Goal: Task Accomplishment & Management: Use online tool/utility

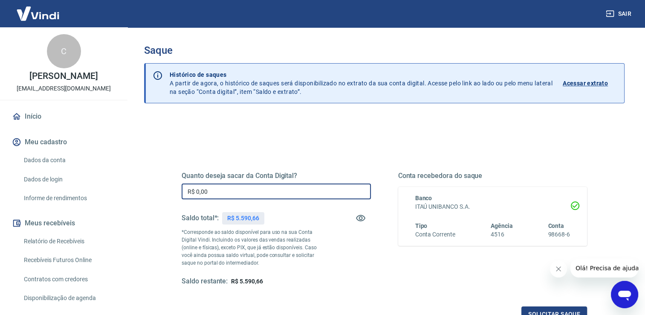
click at [221, 189] on input "R$ 0,00" at bounding box center [276, 191] width 189 height 16
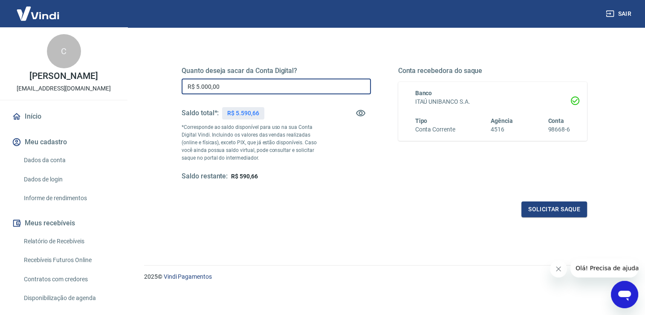
scroll to position [106, 0]
type input "R$ 5.000,00"
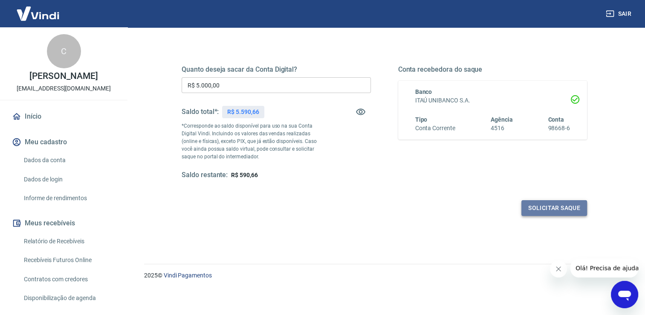
click at [543, 206] on button "Solicitar saque" at bounding box center [554, 208] width 66 height 16
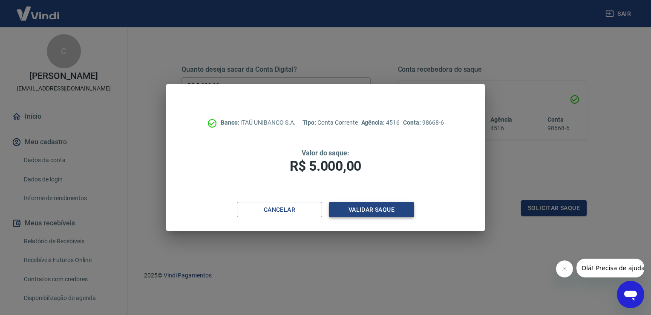
click at [351, 203] on button "Validar saque" at bounding box center [371, 210] width 85 height 16
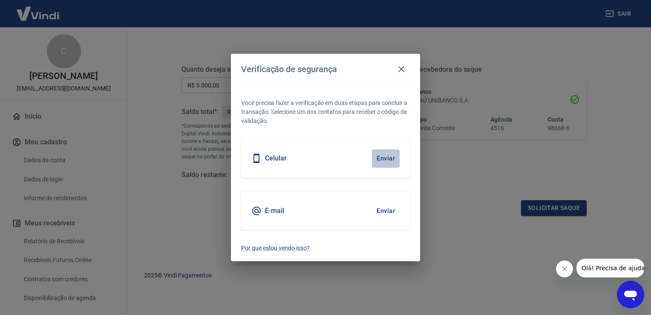
click at [384, 153] on button "Enviar" at bounding box center [386, 158] width 28 height 18
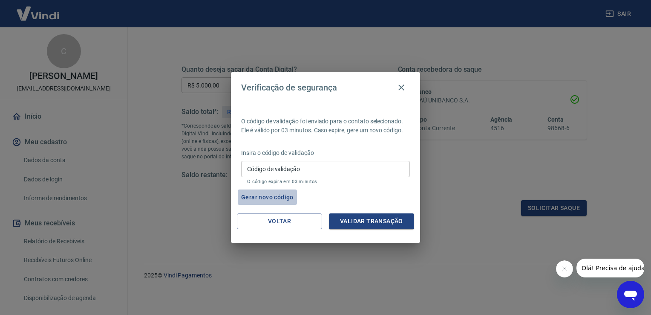
click at [274, 197] on button "Gerar novo código" at bounding box center [267, 197] width 59 height 16
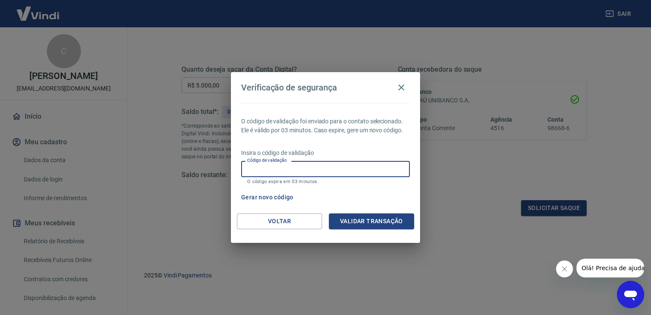
click at [299, 169] on input "Código de validação" at bounding box center [325, 169] width 169 height 16
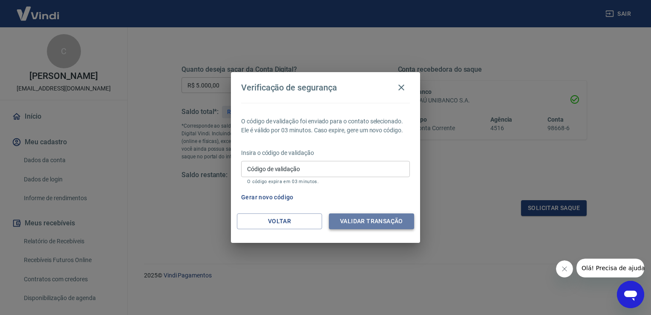
click at [349, 219] on button "Validar transação" at bounding box center [371, 221] width 85 height 16
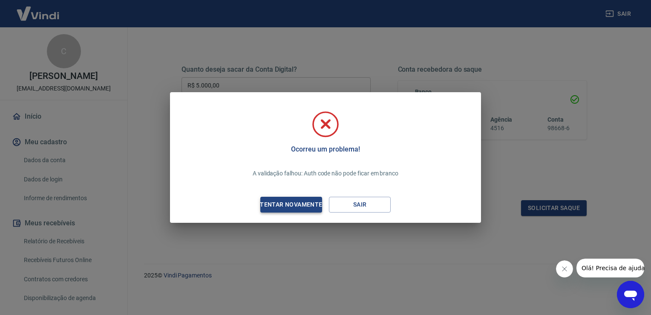
click at [307, 200] on div "Tentar novamente" at bounding box center [291, 204] width 83 height 11
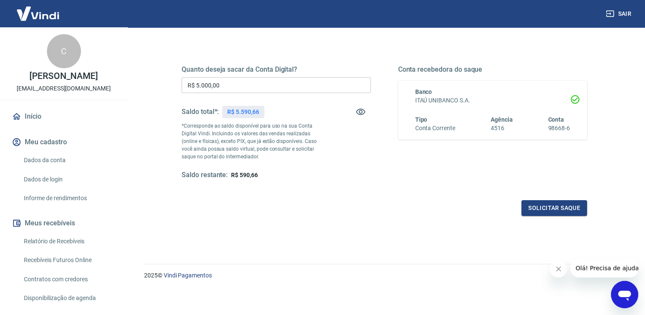
click at [627, 293] on icon "Abrir janela de mensagens" at bounding box center [624, 295] width 13 height 10
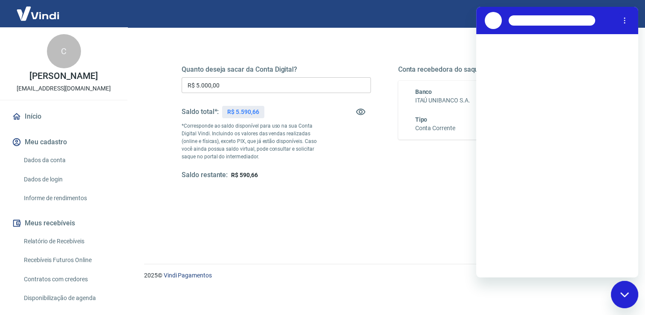
scroll to position [0, 0]
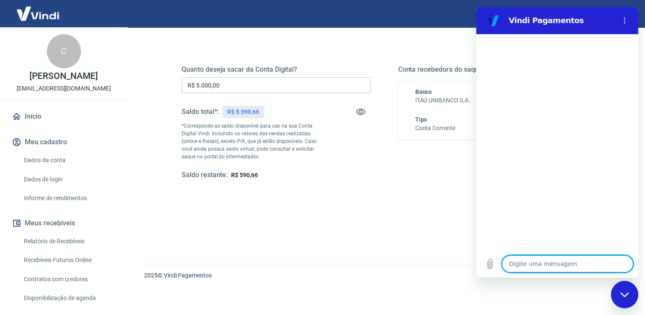
click at [535, 267] on textarea at bounding box center [567, 263] width 131 height 17
type textarea "b"
type textarea "x"
type textarea "bo"
type textarea "x"
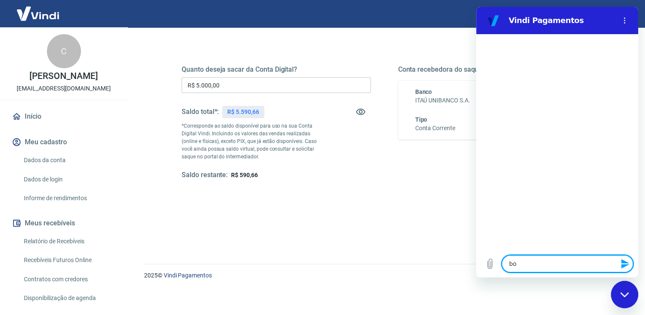
type textarea "bom"
type textarea "x"
type textarea "bom"
type textarea "x"
type textarea "bom d"
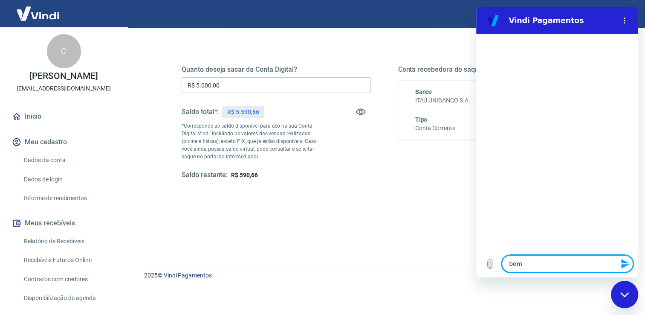
type textarea "x"
type textarea "bom di"
type textarea "x"
type textarea "bom dia"
type textarea "x"
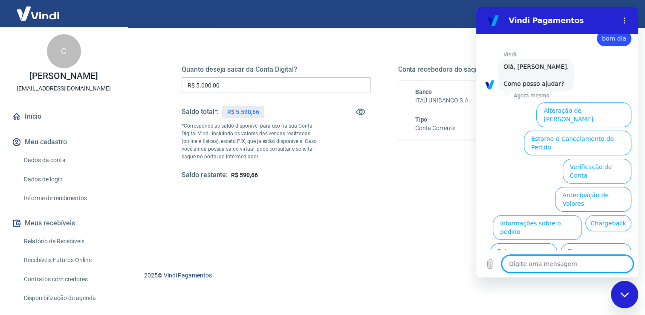
scroll to position [46, 0]
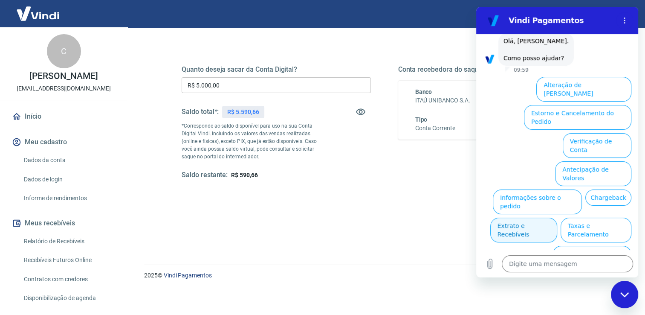
click at [557, 217] on button "Extrato e Recebíveis" at bounding box center [523, 229] width 67 height 25
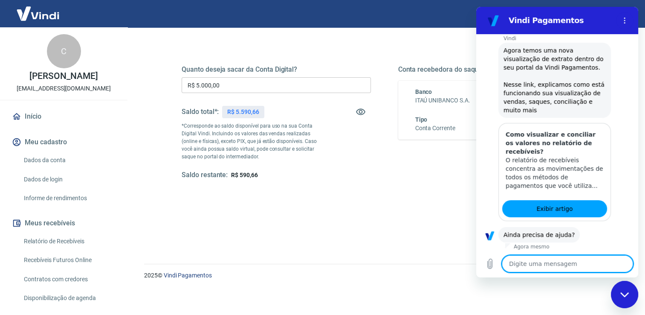
scroll to position [123, 0]
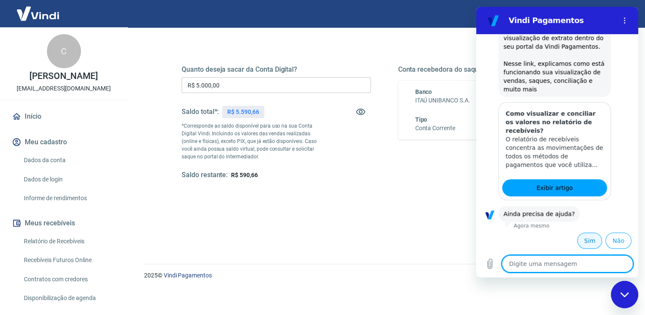
click at [582, 242] on button "Sim" at bounding box center [589, 240] width 25 height 16
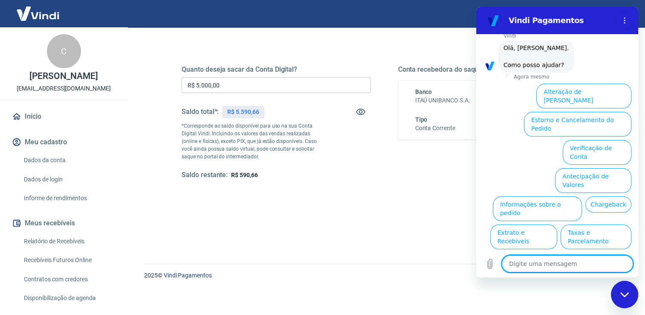
scroll to position [344, 0]
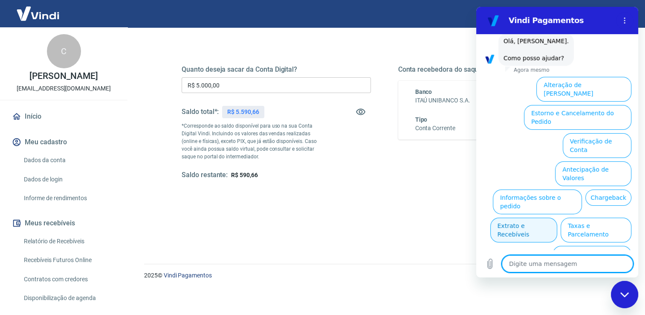
click at [557, 217] on button "Extrato e Recebíveis" at bounding box center [523, 229] width 67 height 25
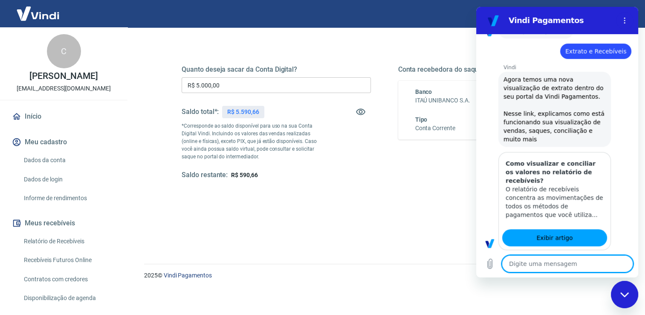
type textarea "x"
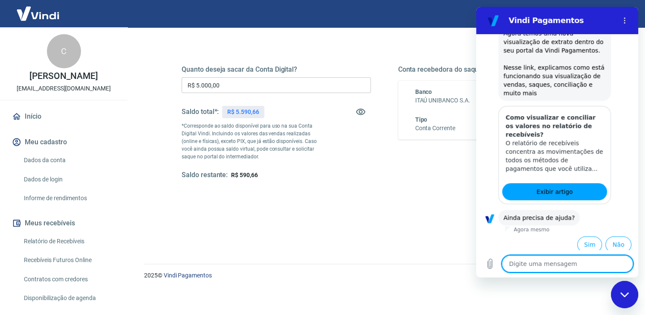
scroll to position [421, 0]
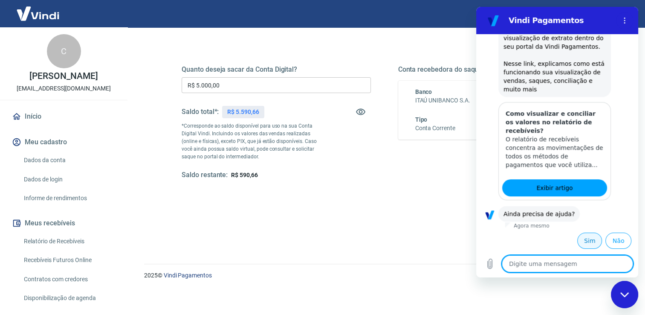
type textarea "q"
type textarea "x"
type textarea "qu"
type textarea "x"
type textarea "que"
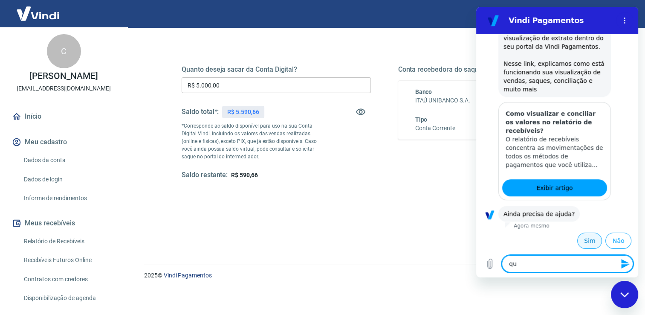
type textarea "x"
type textarea "quew"
type textarea "x"
type textarea "quewr"
type textarea "x"
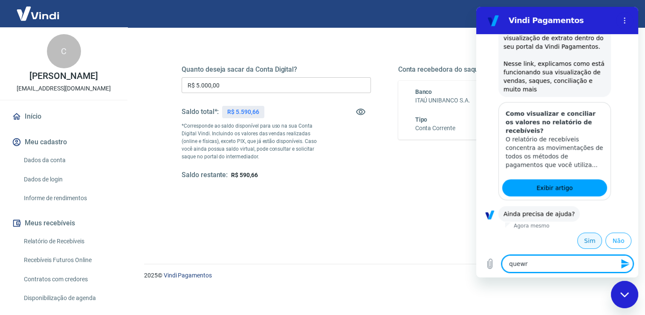
type textarea "quewro"
type textarea "x"
type textarea "quewro"
type textarea "x"
type textarea "quewro"
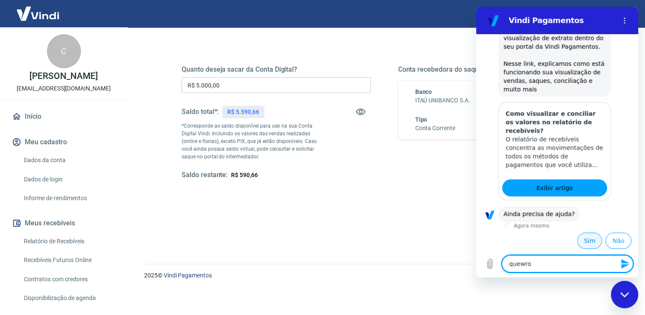
type textarea "x"
type textarea "quewr"
type textarea "x"
type textarea "quew"
type textarea "x"
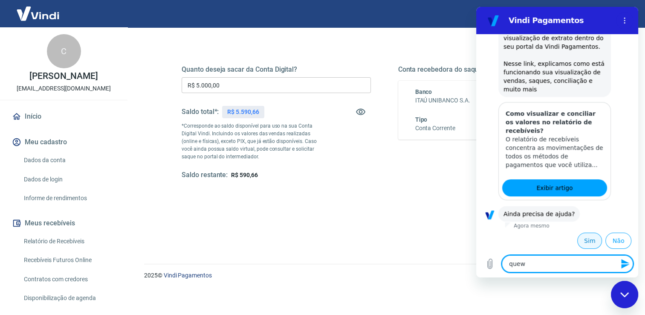
type textarea "que"
type textarea "x"
type textarea "quer"
type textarea "x"
type textarea "quero"
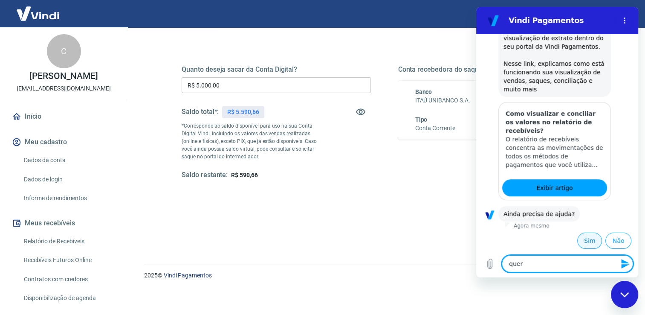
type textarea "x"
type textarea "quero"
type textarea "x"
type textarea "quero f"
type textarea "x"
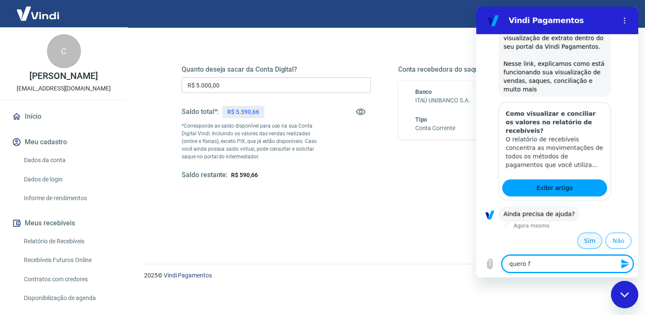
type textarea "quero fa"
type textarea "x"
type textarea "quero fal"
type textarea "x"
type textarea "quero fala"
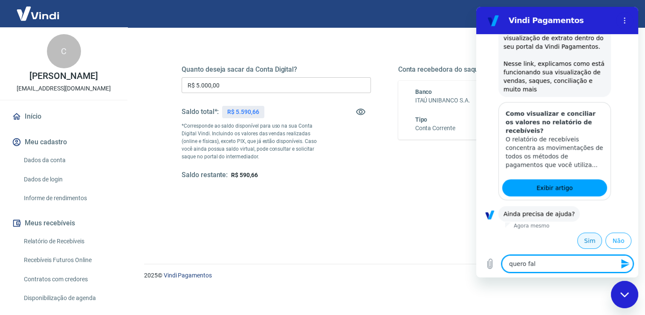
type textarea "x"
type textarea "quero falar"
type textarea "x"
type textarea "quero falar"
type textarea "x"
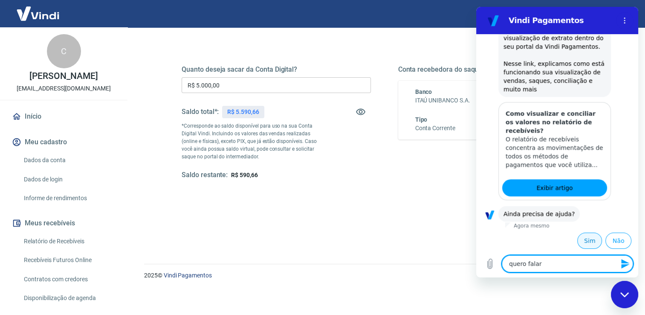
type textarea "quero falar c"
type textarea "x"
type textarea "quero falar co"
type textarea "x"
type textarea "quero falar com"
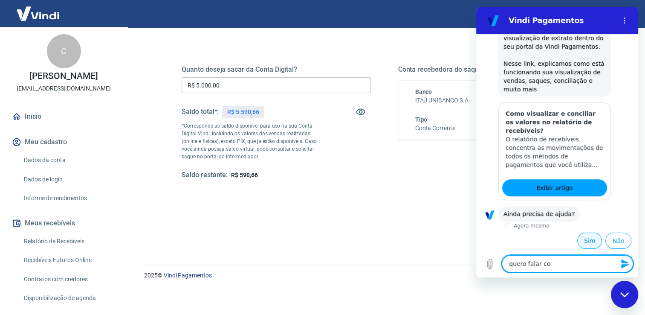
type textarea "x"
type textarea "quero falar com"
type textarea "x"
type textarea "quero falar com a"
type textarea "x"
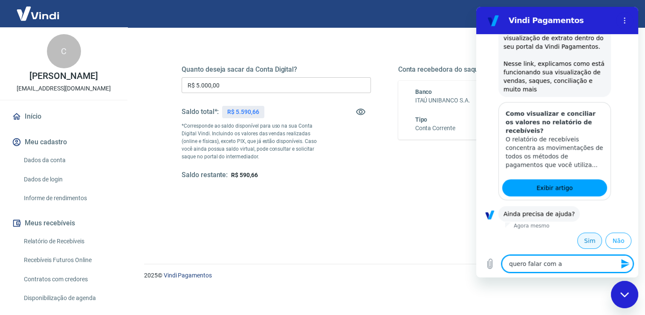
type textarea "quero falar com at"
type textarea "x"
type textarea "quero falar com ate"
type textarea "x"
type textarea "quero falar com aten"
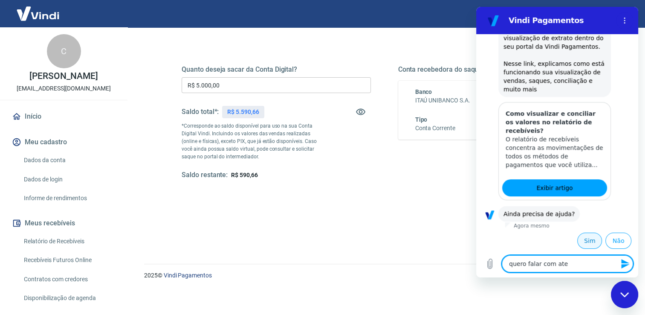
type textarea "x"
type textarea "quero falar com atend"
type textarea "x"
type textarea "quero falar com atende"
type textarea "x"
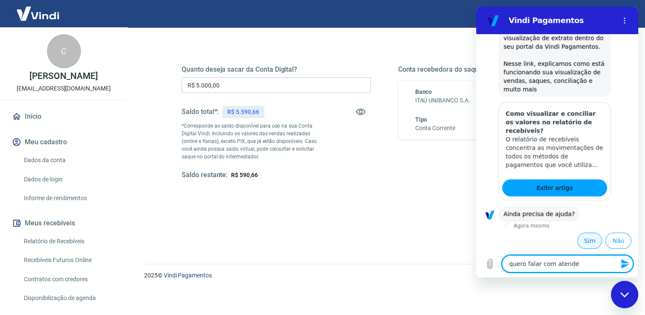
type textarea "quero falar com atenden"
type textarea "x"
type textarea "quero falar com atendent"
type textarea "x"
type textarea "quero falar com atendente"
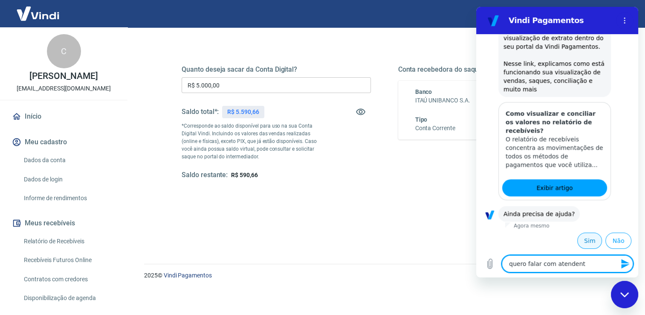
type textarea "x"
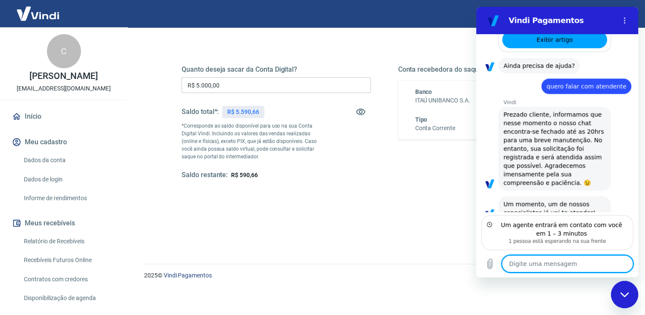
scroll to position [587, 0]
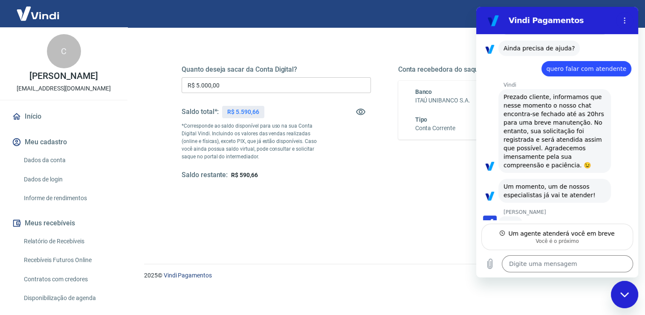
type textarea "x"
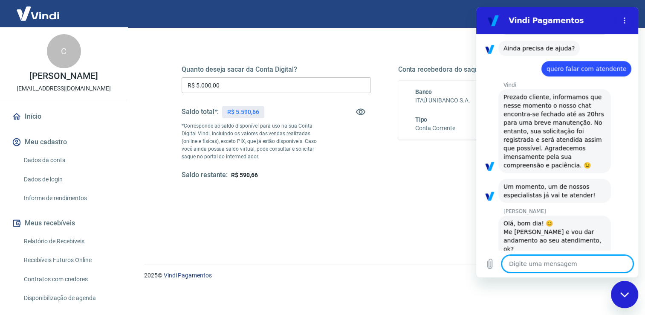
scroll to position [611, 0]
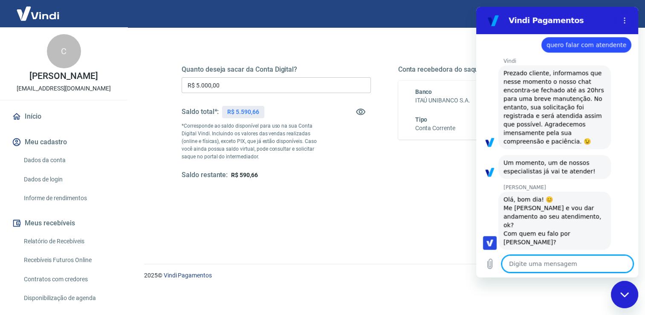
click at [534, 263] on textarea at bounding box center [567, 263] width 131 height 17
type textarea "e"
type textarea "x"
type textarea "es"
type textarea "x"
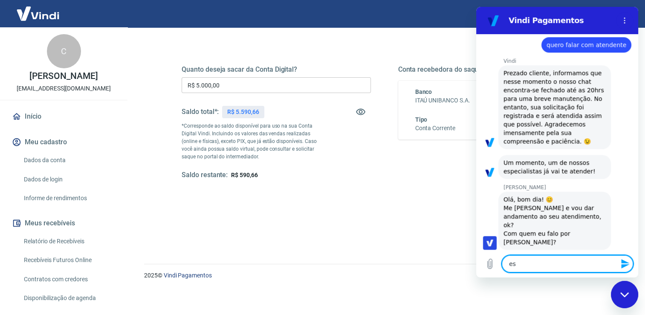
type textarea "est"
type textarea "x"
type textarea "esto"
type textarea "x"
type textarea "estou"
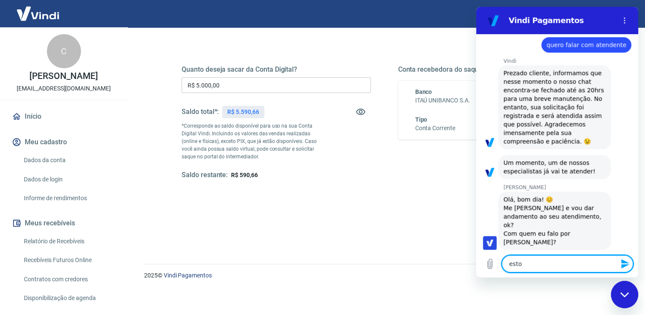
type textarea "x"
type textarea "estou"
type textarea "x"
type textarea "estou b"
type textarea "x"
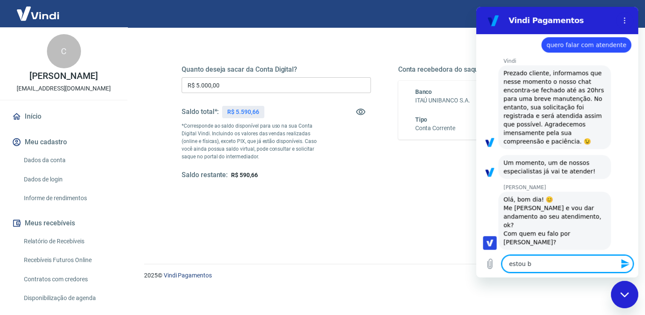
type textarea "estou be"
type textarea "x"
type textarea "estou bem"
type textarea "x"
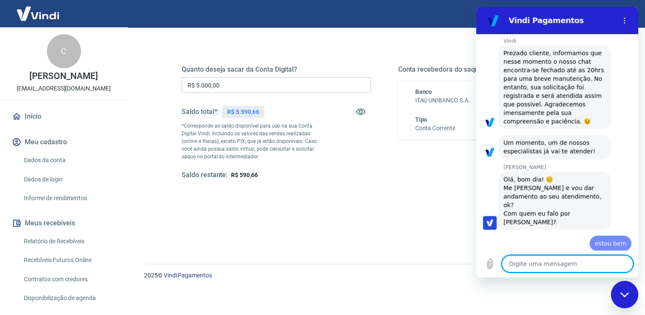
type textarea "x"
type textarea "n"
type textarea "x"
type textarea "nã"
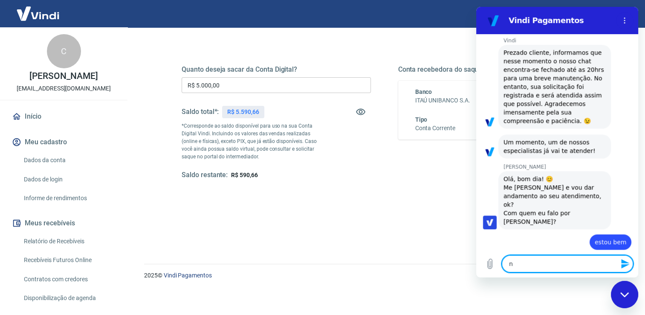
type textarea "x"
type textarea "nãi"
type textarea "x"
type textarea "nã"
type textarea "x"
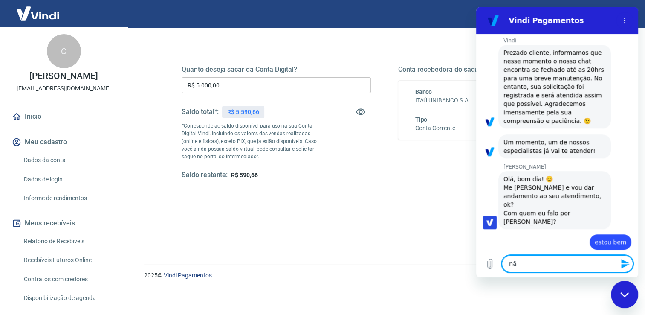
type textarea "não"
type textarea "x"
type textarea "não"
type textarea "x"
type textarea "não e"
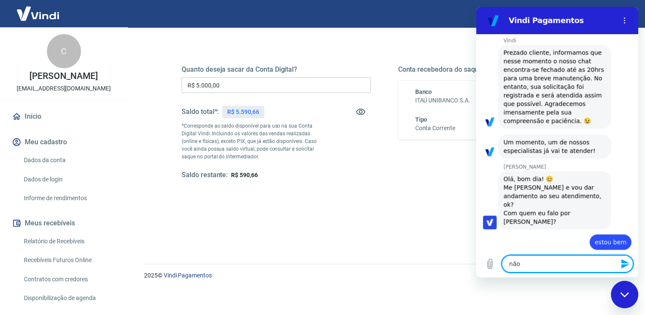
type textarea "x"
type textarea "não es"
type textarea "x"
type textarea "não est"
type textarea "x"
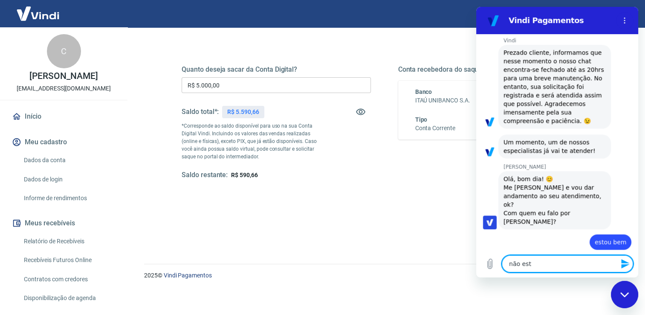
type textarea "não esto"
type textarea "x"
type textarea "não estou"
type textarea "x"
type textarea "não estou"
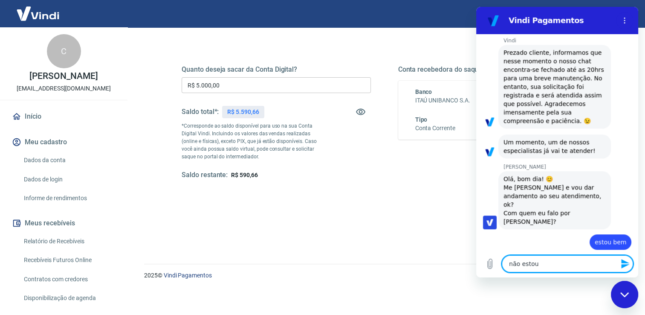
type textarea "x"
type textarea "não estou c"
type textarea "x"
type textarea "não estou ci"
type textarea "x"
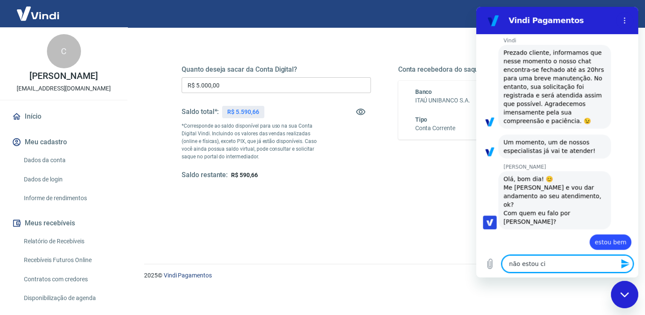
type textarea "não estou cin"
type textarea "x"
type textarea "não estou cinb"
type textarea "x"
type textarea "não estou cinbs"
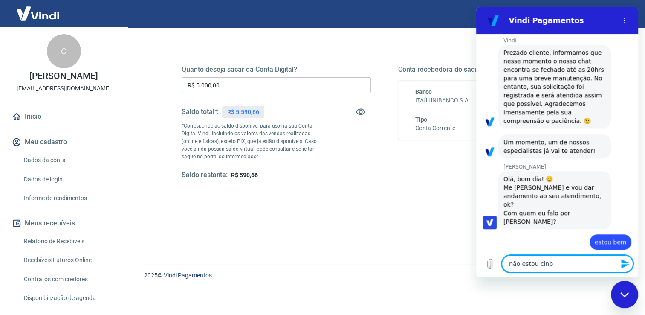
type textarea "x"
type textarea "não estou cinbs="
type textarea "x"
type textarea "não estou cinbs"
type textarea "x"
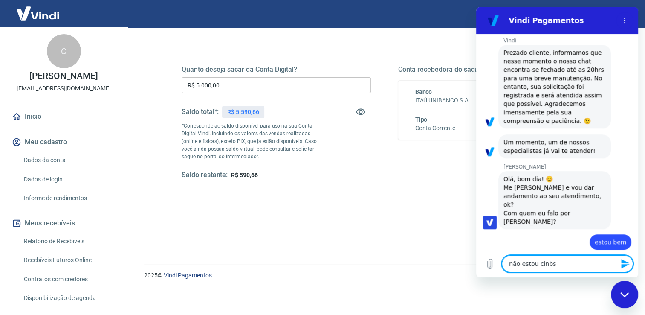
type textarea "não estou cinb"
type textarea "x"
type textarea "não estou cin"
type textarea "x"
type textarea "não estou ci"
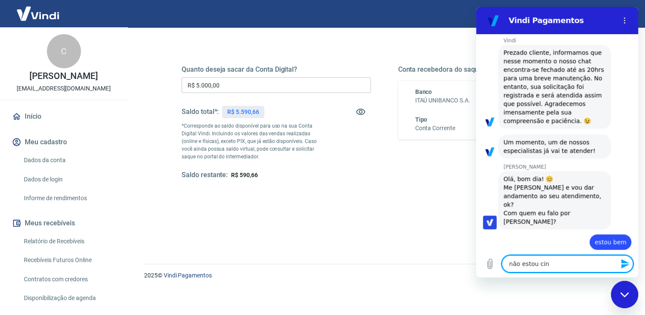
type textarea "x"
type textarea "não estou c"
type textarea "x"
type textarea "não estou co"
type textarea "x"
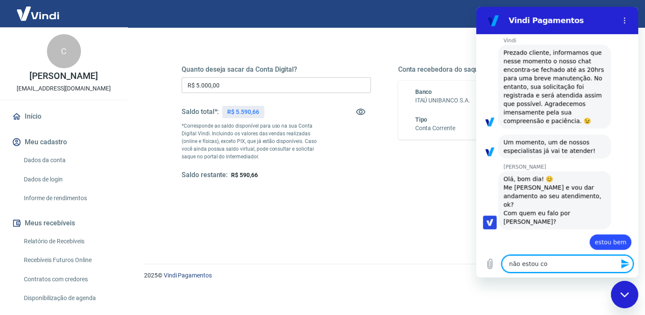
type textarea "não estou con"
type textarea "x"
type textarea "não estou cons"
type textarea "x"
type textarea "não estou conse"
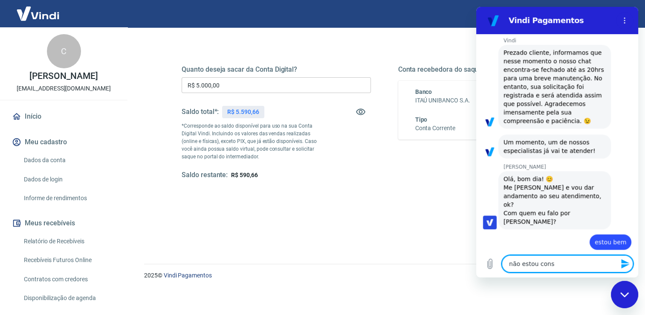
type textarea "x"
type textarea "não estou conseg"
type textarea "x"
type textarea "não estou consegu"
type textarea "x"
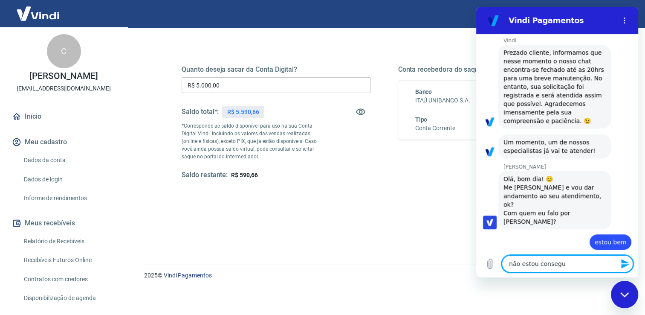
type textarea "não estou consegui"
type textarea "x"
type textarea "não estou conseguin"
type textarea "x"
type textarea "não estou conseguind"
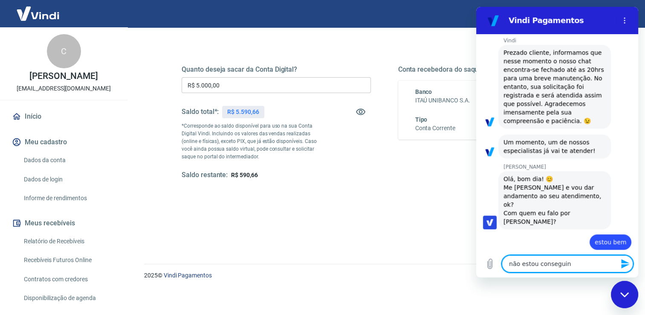
type textarea "x"
type textarea "não estou conseguindo"
type textarea "x"
type textarea "não estou conseguindo"
type textarea "x"
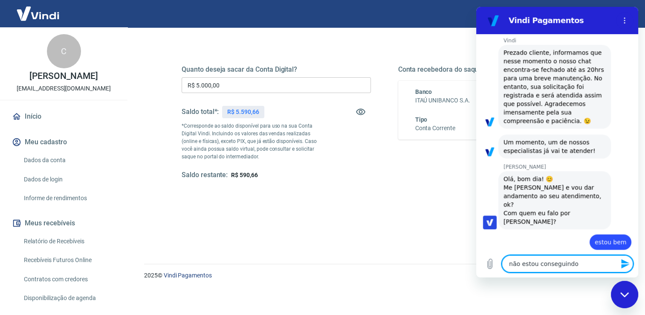
type textarea "não estou conseguindo f"
type textarea "x"
type textarea "não estou conseguindo fa"
type textarea "x"
type textarea "não estou conseguindo faz"
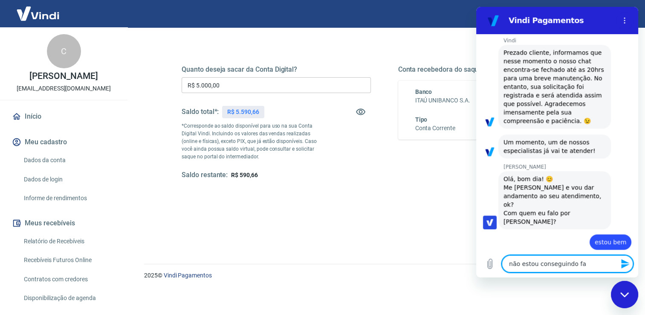
type textarea "x"
type textarea "não estou conseguindo faze"
type textarea "x"
type textarea "não estou conseguindo faze"
type textarea "x"
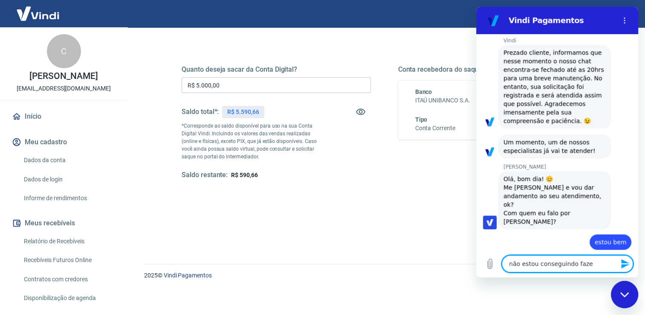
type textarea "não estou conseguindo faze"
type textarea "x"
type textarea "não estou conseguindo fazer"
type textarea "x"
type textarea "não estou conseguindo fazer"
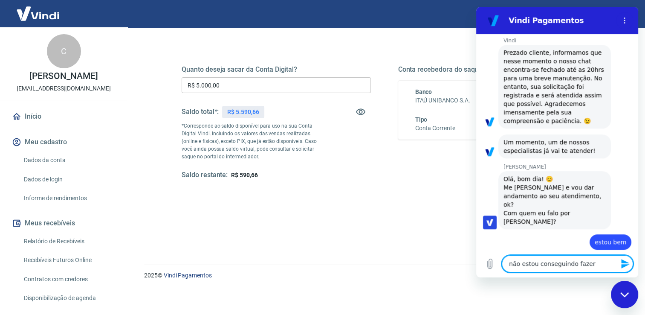
type textarea "x"
type textarea "não estou conseguindo fazer s"
type textarea "x"
type textarea "não estou conseguindo fazer sa"
type textarea "x"
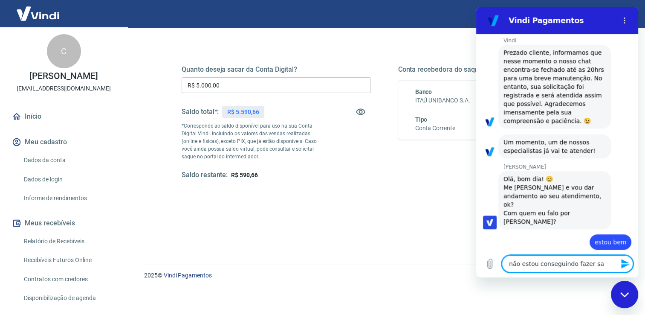
type textarea "não estou conseguindo fazer saq"
type textarea "x"
type textarea "não estou conseguindo fazer saqu"
type textarea "x"
type textarea "não estou conseguindo fazer saque"
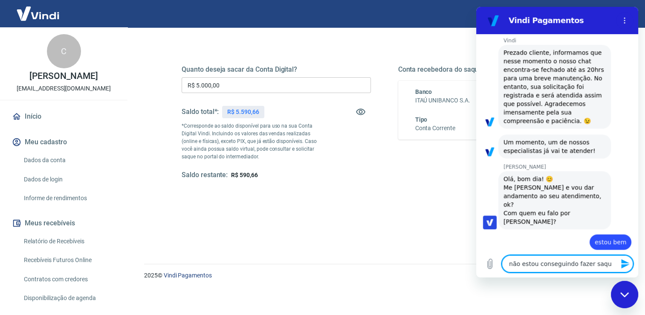
type textarea "x"
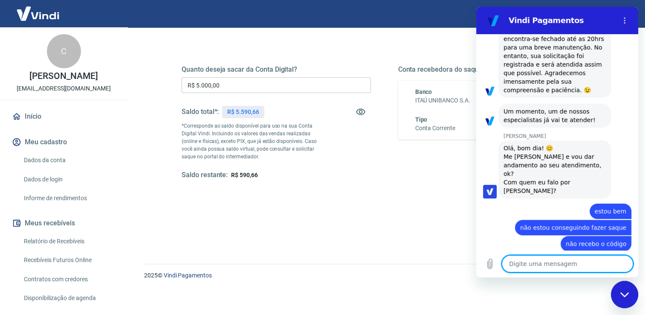
scroll to position [664, 0]
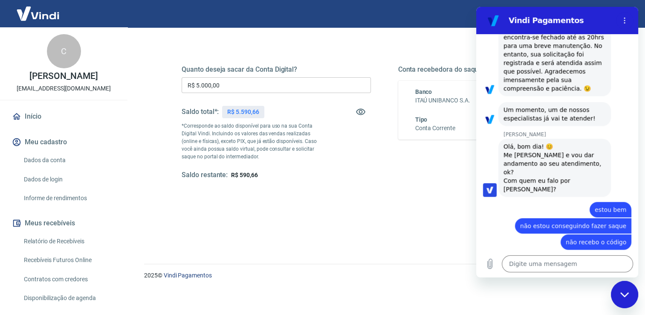
drag, startPoint x: 623, startPoint y: 290, endPoint x: 1220, endPoint y: 568, distance: 658.5
click at [623, 290] on div "Fechar janela de mensagens" at bounding box center [625, 294] width 26 height 26
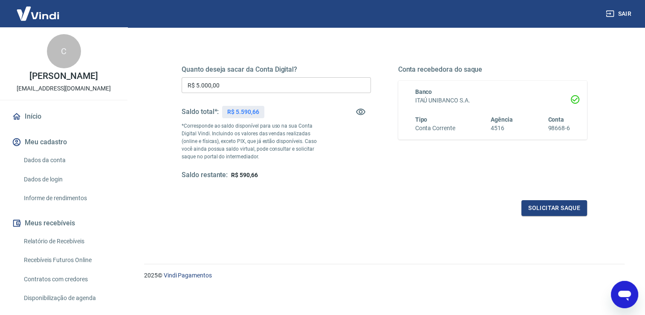
click at [626, 293] on icon "Abrir janela de mensagens" at bounding box center [624, 295] width 13 height 10
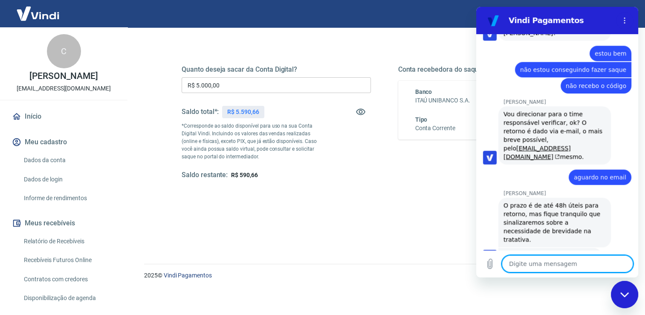
scroll to position [825, 0]
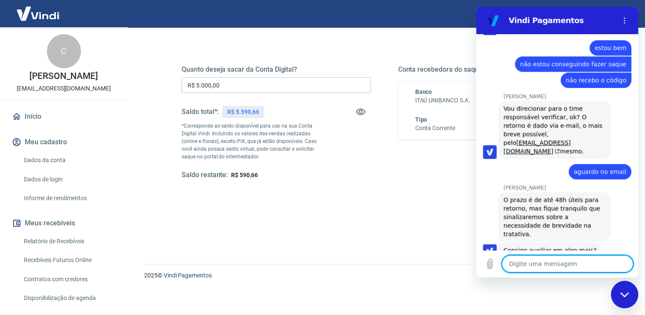
click at [542, 260] on textarea at bounding box center [567, 263] width 131 height 17
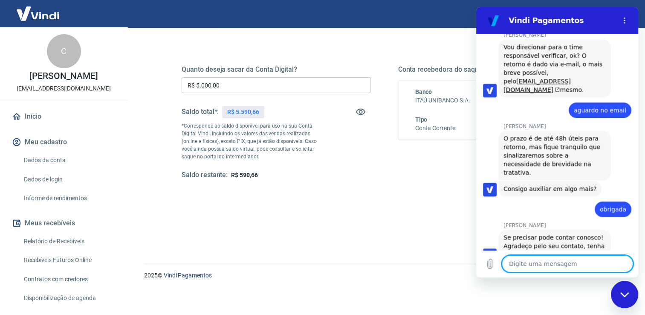
scroll to position [890, 0]
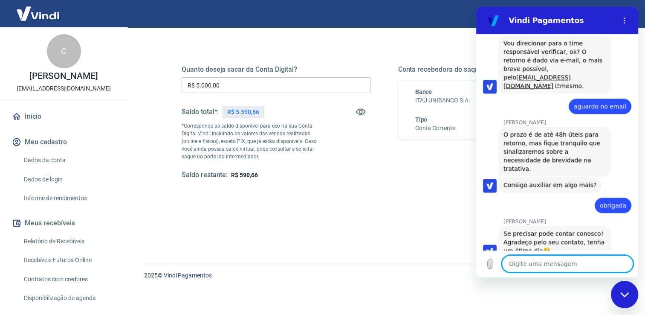
click at [624, 290] on div "Fechar janela de mensagens" at bounding box center [625, 294] width 26 height 26
